Goal: Task Accomplishment & Management: Manage account settings

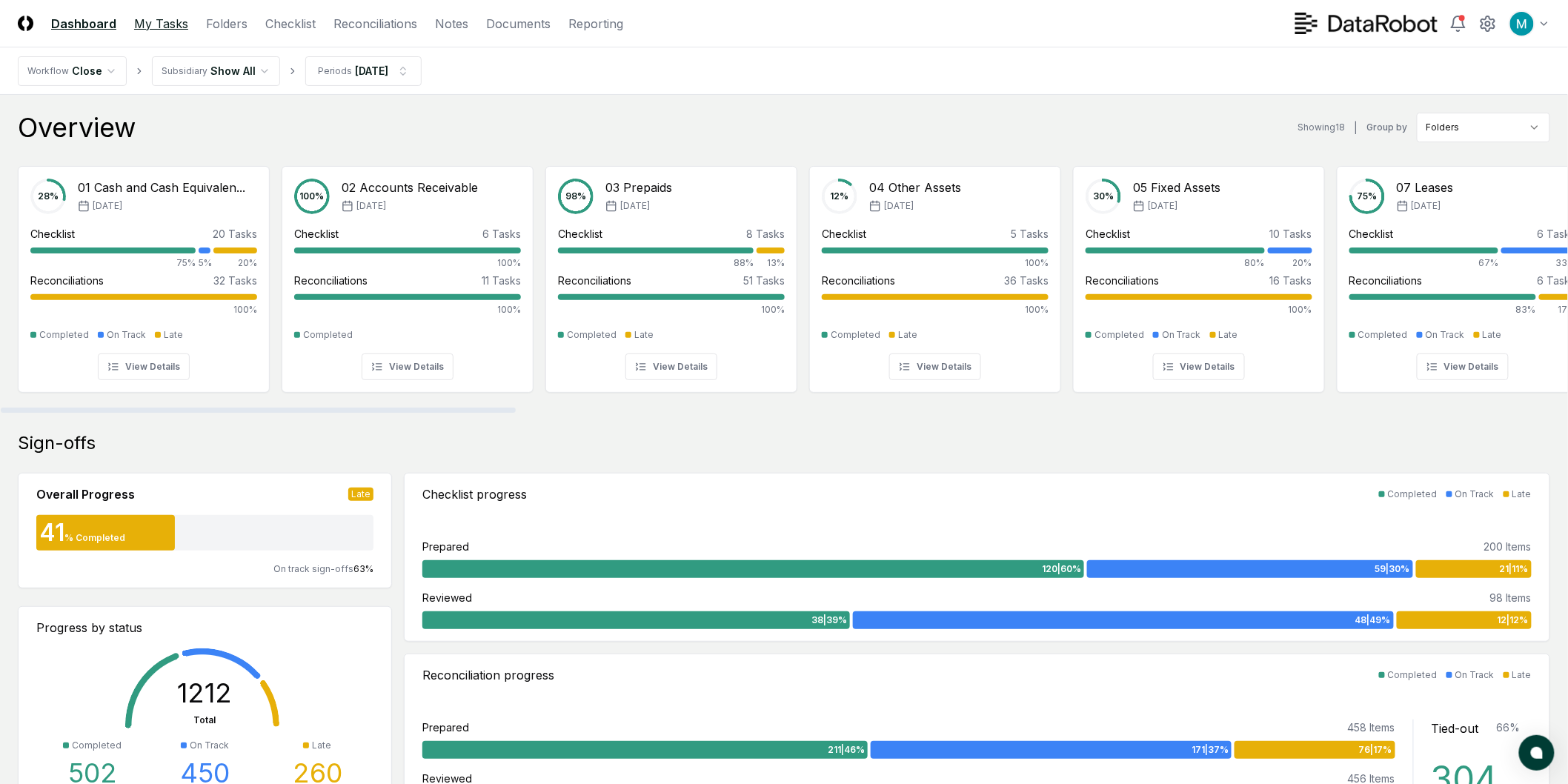
click at [153, 28] on link "My Tasks" at bounding box center [161, 24] width 54 height 18
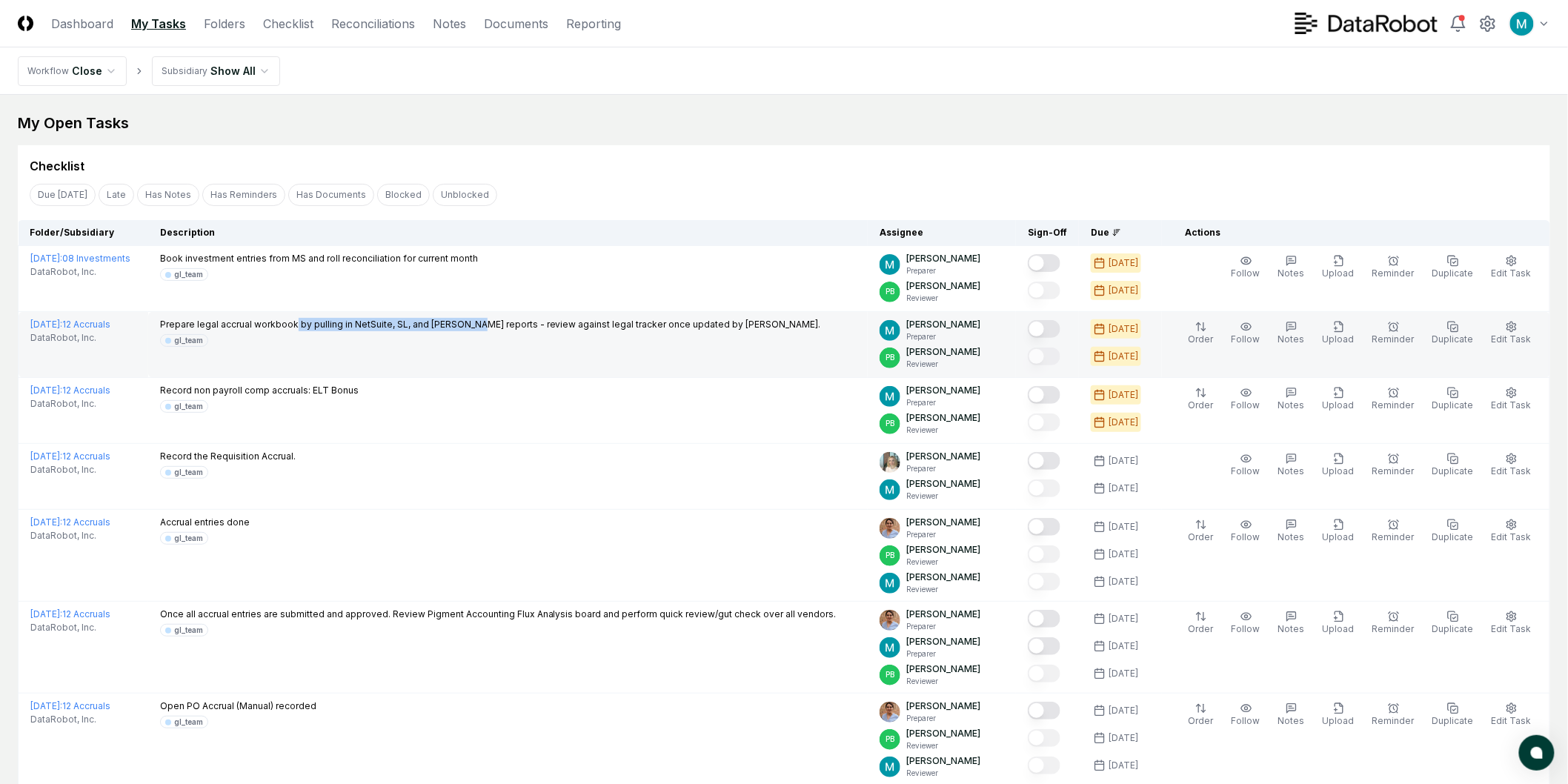
drag, startPoint x: 374, startPoint y: 322, endPoint x: 512, endPoint y: 324, distance: 138.0
click at [512, 324] on p "Prepare legal accrual workbook by pulling in NetSuite, SL, and [PERSON_NAME] re…" at bounding box center [491, 325] width 661 height 14
drag, startPoint x: 310, startPoint y: 324, endPoint x: 558, endPoint y: 322, distance: 248.0
click at [558, 322] on p "Prepare legal accrual workbook by pulling in NetSuite, SL, and [PERSON_NAME] re…" at bounding box center [491, 325] width 661 height 14
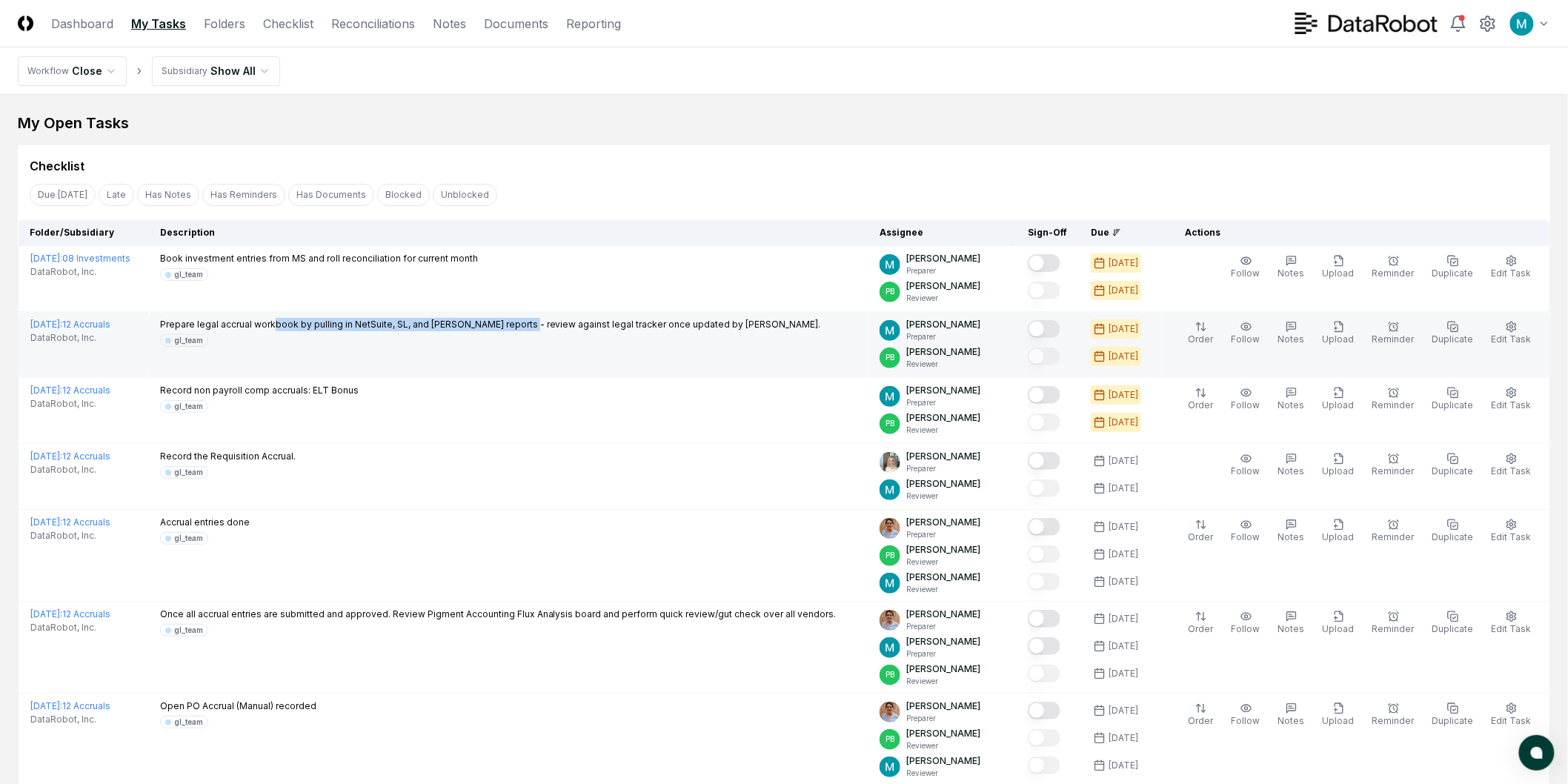
click at [558, 322] on p "Prepare legal accrual workbook by pulling in NetSuite, SL, and [PERSON_NAME] re…" at bounding box center [491, 325] width 661 height 14
drag, startPoint x: 363, startPoint y: 329, endPoint x: 706, endPoint y: 322, distance: 343.1
click at [703, 320] on p "Prepare legal accrual workbook by pulling in NetSuite, SL, and [PERSON_NAME] re…" at bounding box center [491, 325] width 661 height 14
click at [706, 322] on p "Prepare legal accrual workbook by pulling in NetSuite, SL, and [PERSON_NAME] re…" at bounding box center [491, 325] width 661 height 14
click at [1061, 332] on button "Mark complete" at bounding box center [1044, 329] width 32 height 18
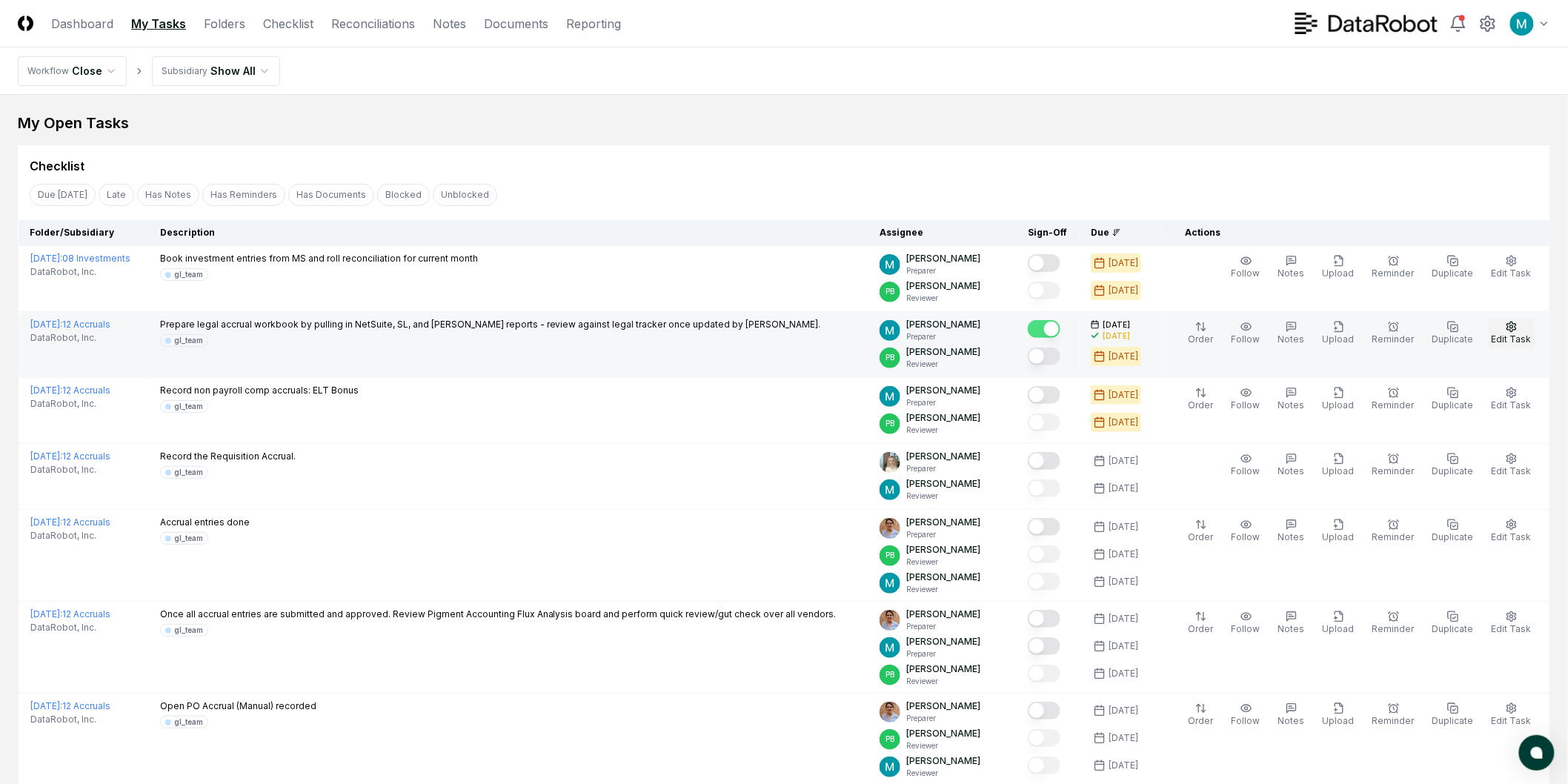
click at [1525, 334] on span "Edit Task" at bounding box center [1512, 339] width 40 height 11
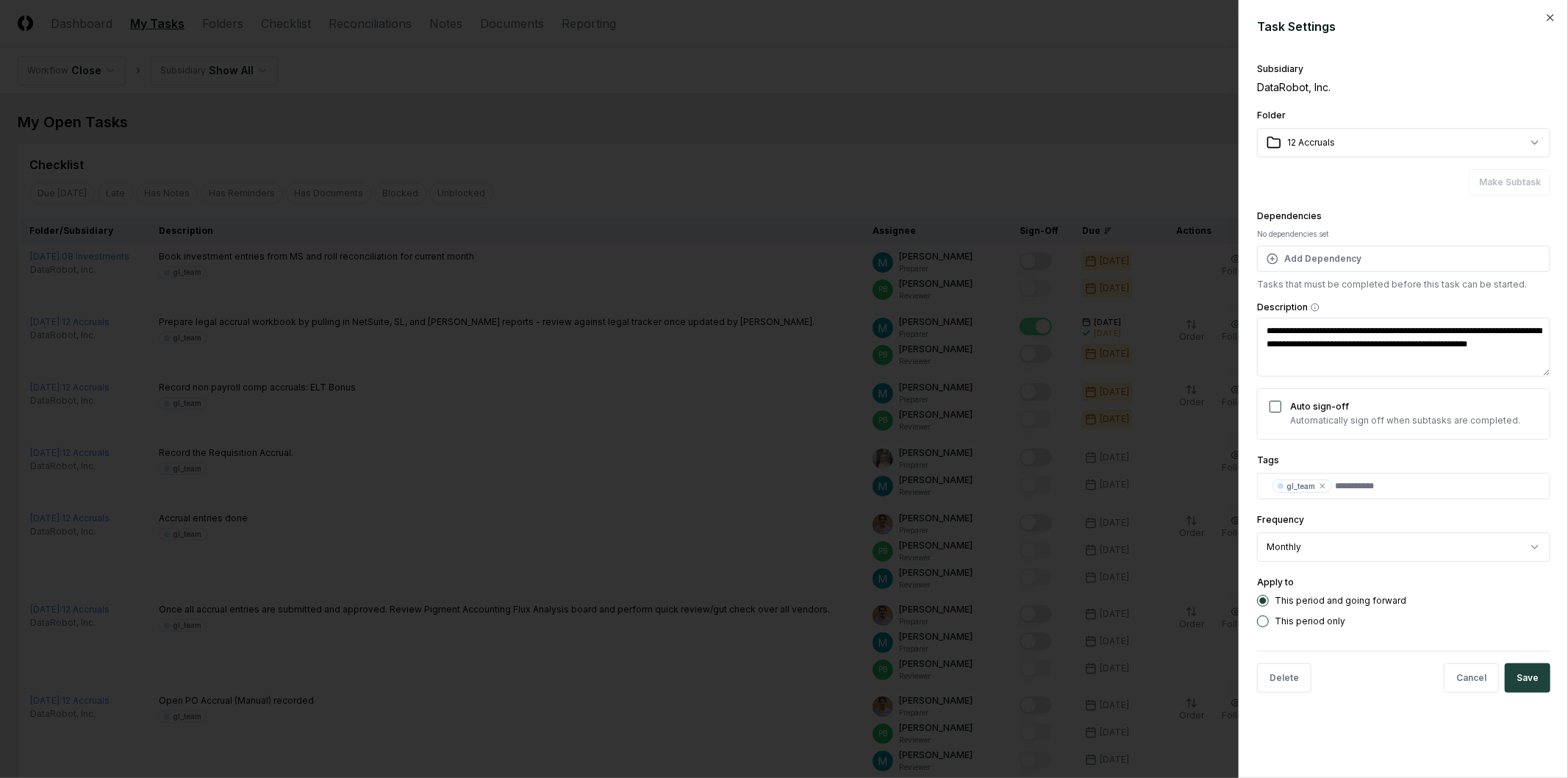
type textarea "*"
click at [1272, 356] on textarea "**********" at bounding box center [1404, 347] width 293 height 58
type textarea "**********"
type textarea "*"
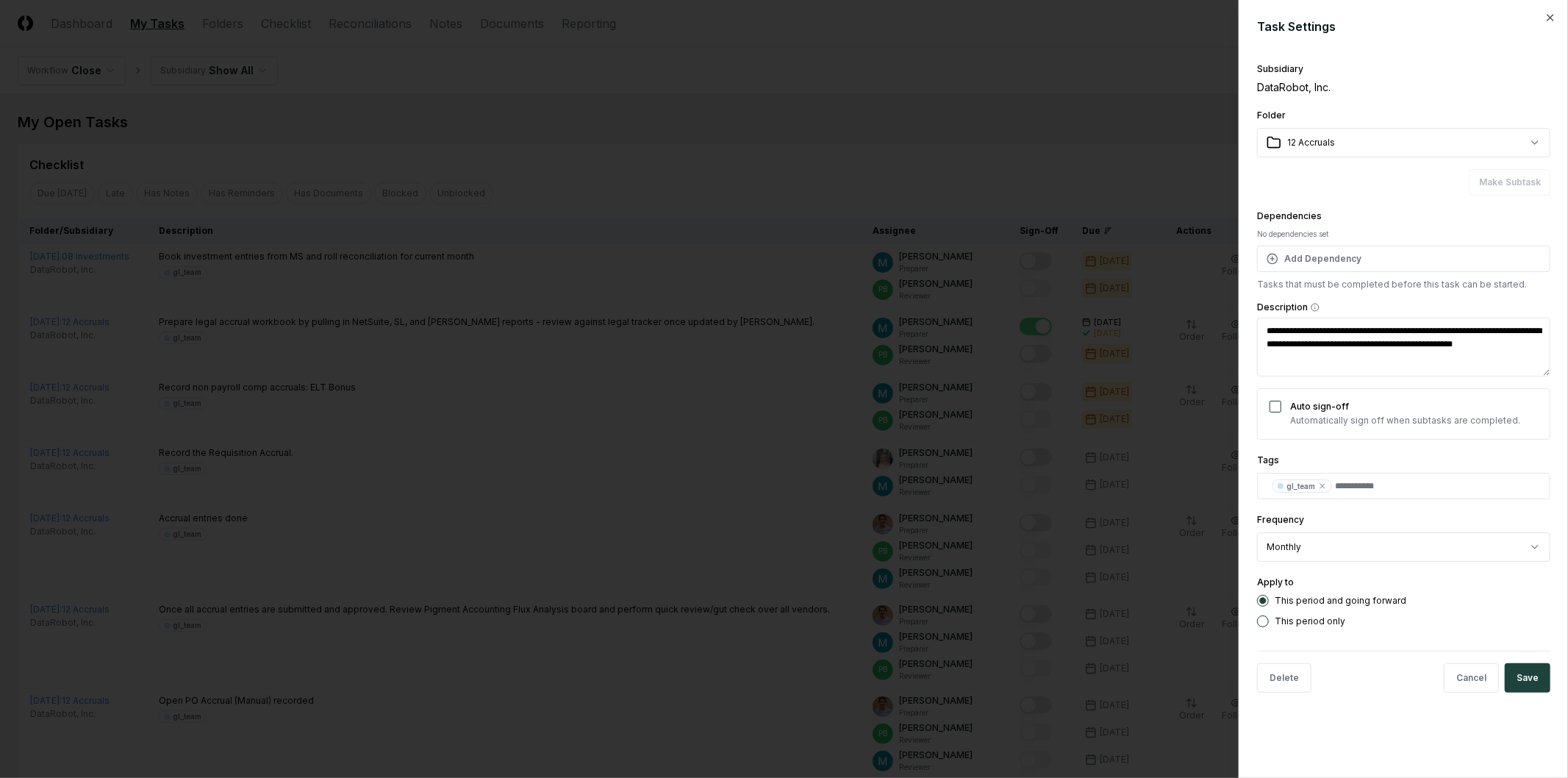
type textarea "**********"
type textarea "*"
type textarea "**********"
type textarea "*"
type textarea "**********"
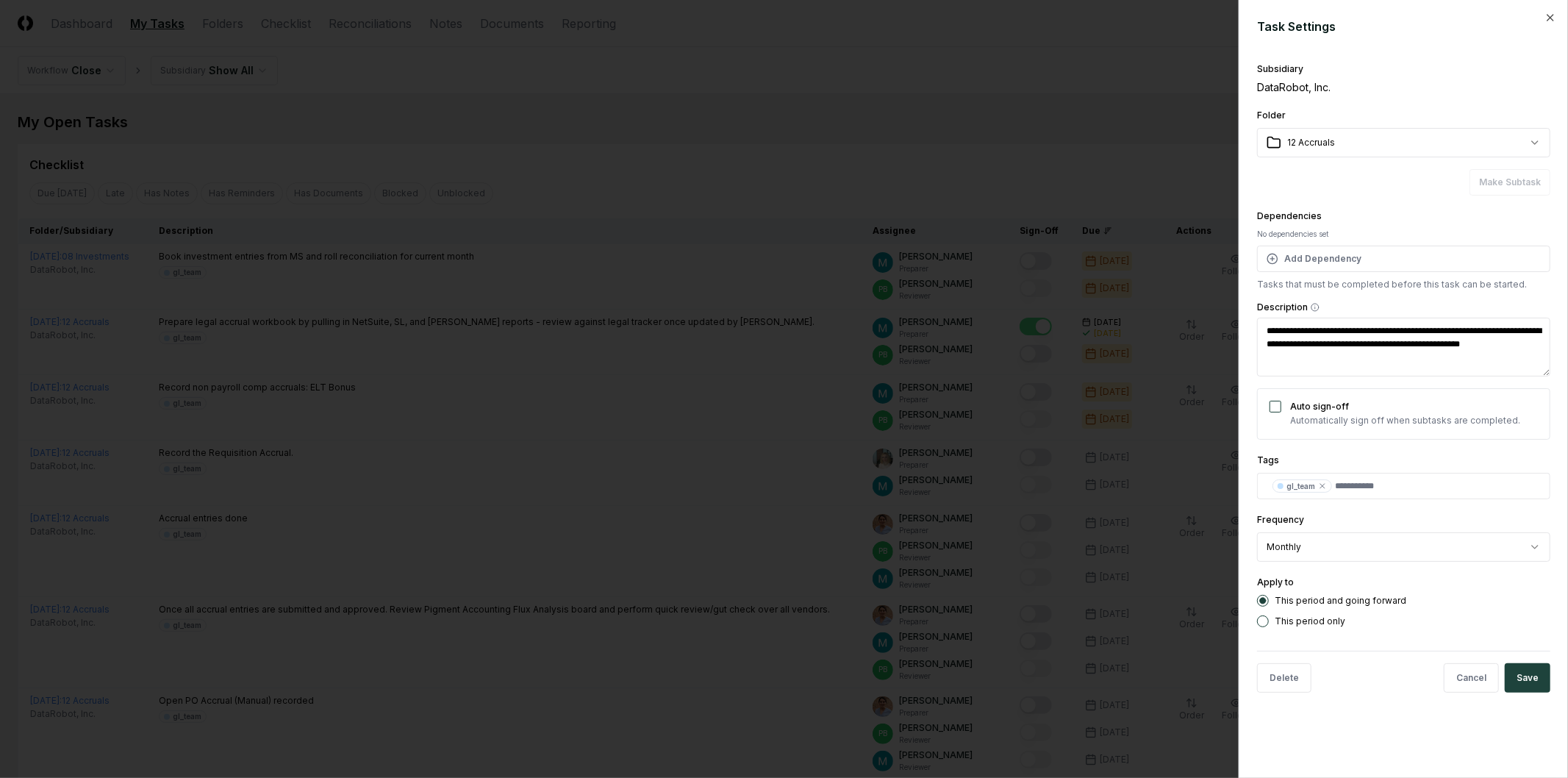
type textarea "*"
type textarea "**********"
click at [1525, 665] on button "Save" at bounding box center [1527, 678] width 46 height 29
type textarea "*"
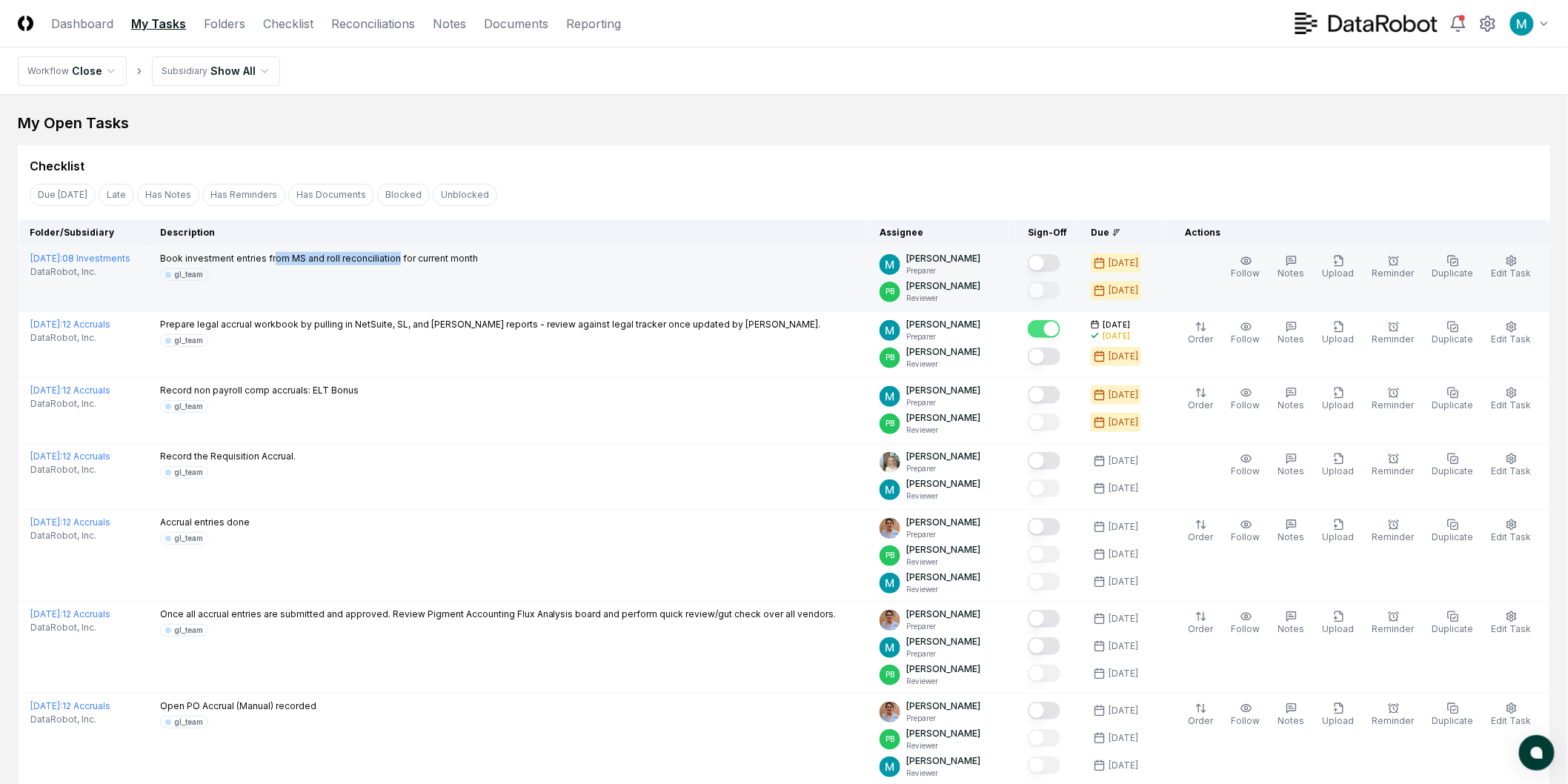
drag, startPoint x: 312, startPoint y: 257, endPoint x: 431, endPoint y: 264, distance: 119.2
click at [431, 264] on p "Book investment entries from MS and roll reconciliation for current month" at bounding box center [319, 259] width 318 height 14
click at [442, 265] on p "Book investment entries from MS and roll reconciliation for current month" at bounding box center [319, 259] width 318 height 14
drag, startPoint x: 401, startPoint y: 259, endPoint x: 480, endPoint y: 262, distance: 79.1
click at [478, 261] on p "Book investment entries from MS and roll reconciliation for current month" at bounding box center [319, 259] width 318 height 14
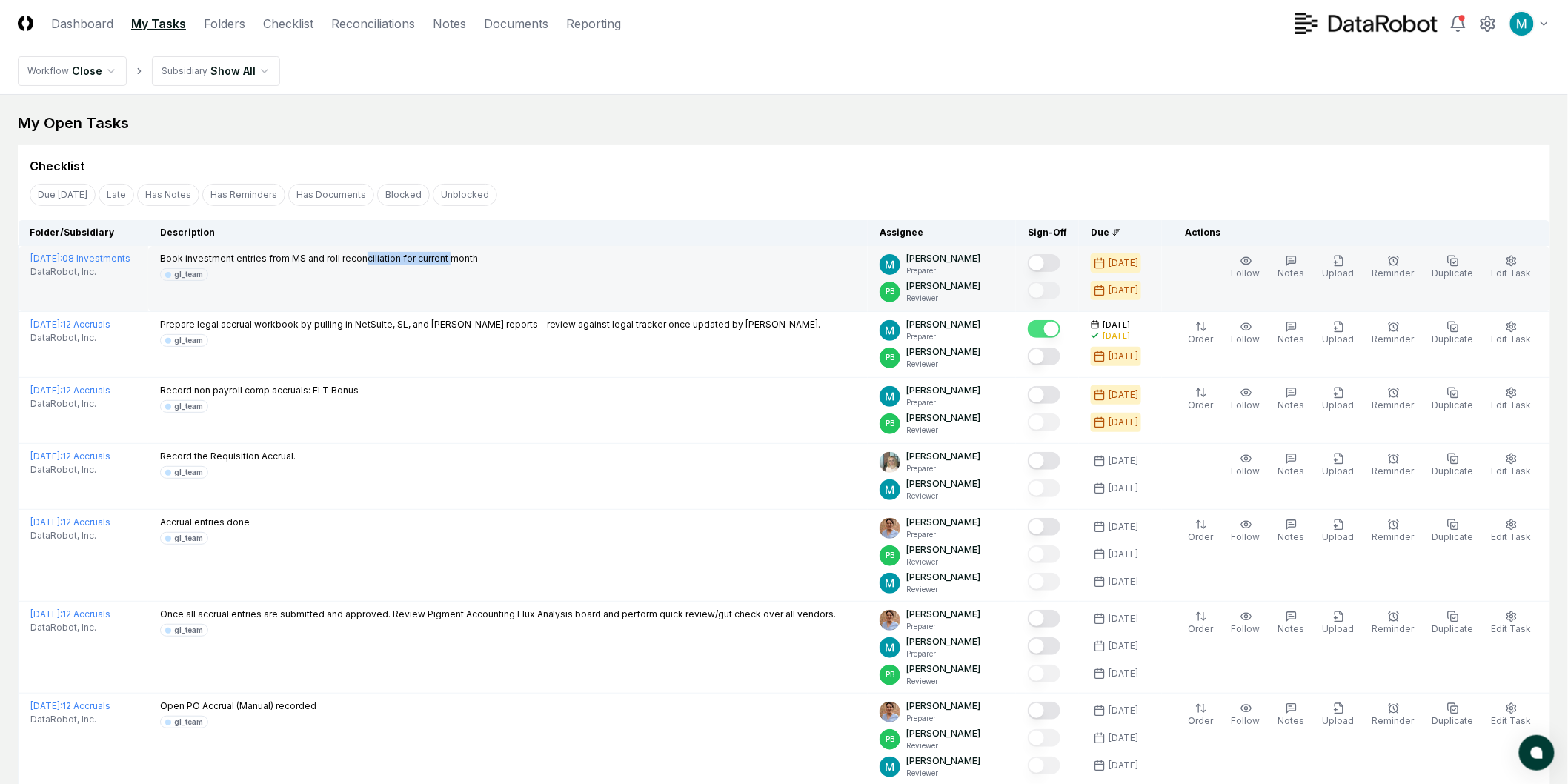
click at [478, 262] on p "Book investment entries from MS and roll reconciliation for current month" at bounding box center [319, 259] width 318 height 14
drag, startPoint x: 336, startPoint y: 263, endPoint x: 427, endPoint y: 265, distance: 91.0
click at [426, 265] on p "Book investment entries from MS and roll reconciliation for current month" at bounding box center [319, 259] width 318 height 14
drag, startPoint x: 430, startPoint y: 267, endPoint x: 408, endPoint y: 267, distance: 22.0
click at [427, 265] on div "Book investment entries from MS and roll reconciliation for current month gl_te…" at bounding box center [319, 266] width 318 height 28
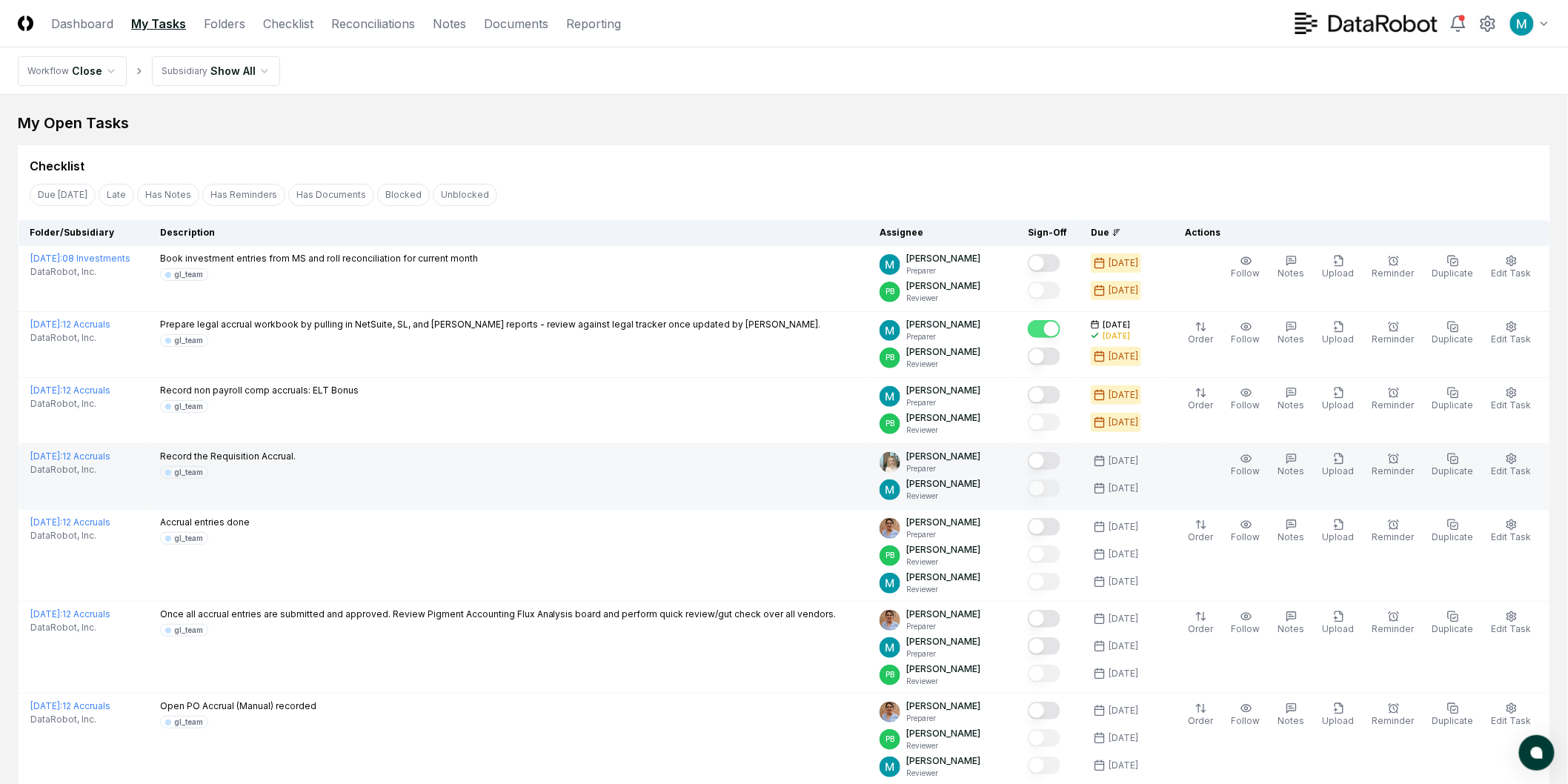
click at [432, 468] on div "Record the Requisition Accrual. gl_team" at bounding box center [507, 464] width 696 height 28
